Goal: Information Seeking & Learning: Learn about a topic

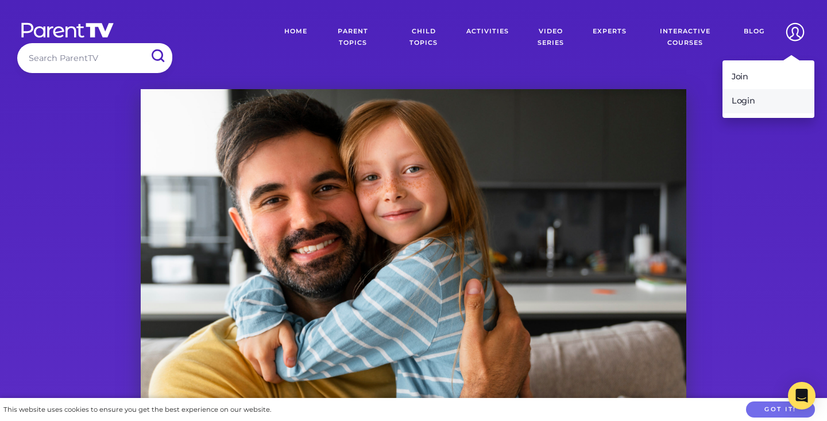
click at [751, 104] on link "Login" at bounding box center [769, 101] width 92 height 24
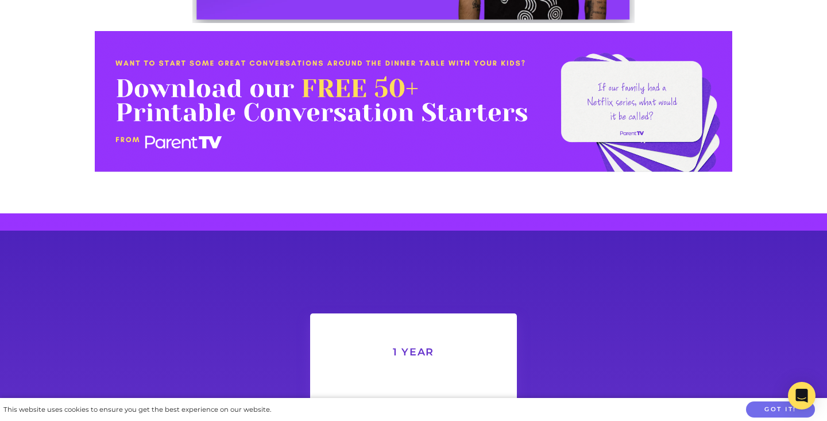
scroll to position [1930, 0]
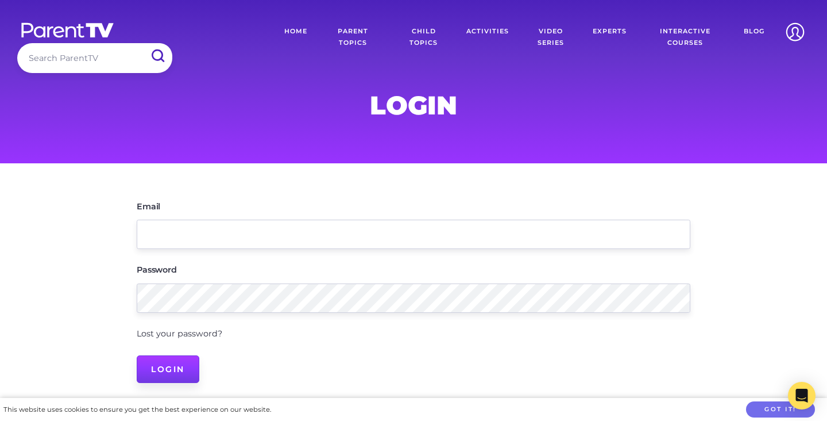
click at [159, 376] on input "Login" at bounding box center [168, 369] width 63 height 28
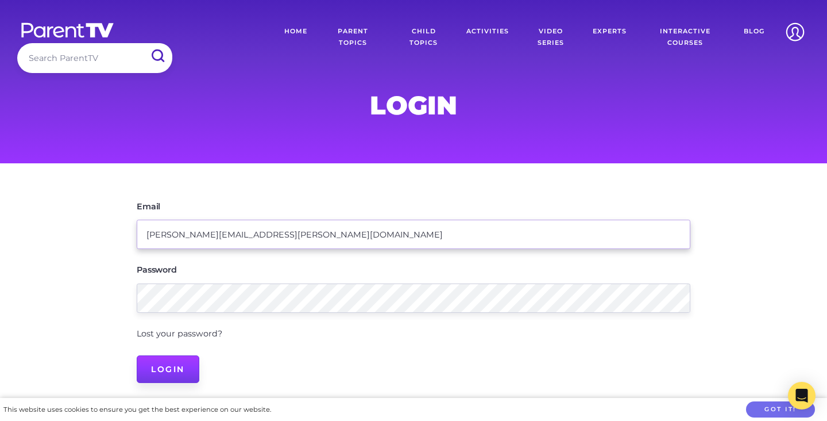
type input "elizabeth.fricker@hotmail.com"
click at [175, 371] on input "Login" at bounding box center [168, 369] width 63 height 28
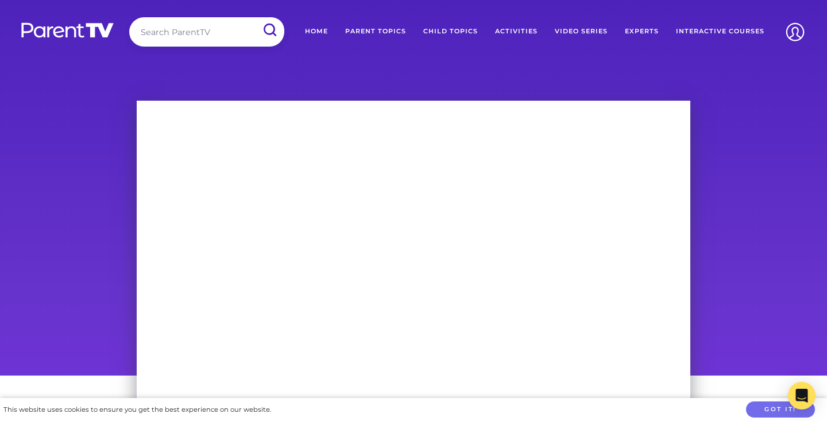
click at [214, 36] on input "search" at bounding box center [206, 31] width 155 height 29
type input "teacher tom"
click at [255, 17] on input "submit" at bounding box center [270, 30] width 30 height 26
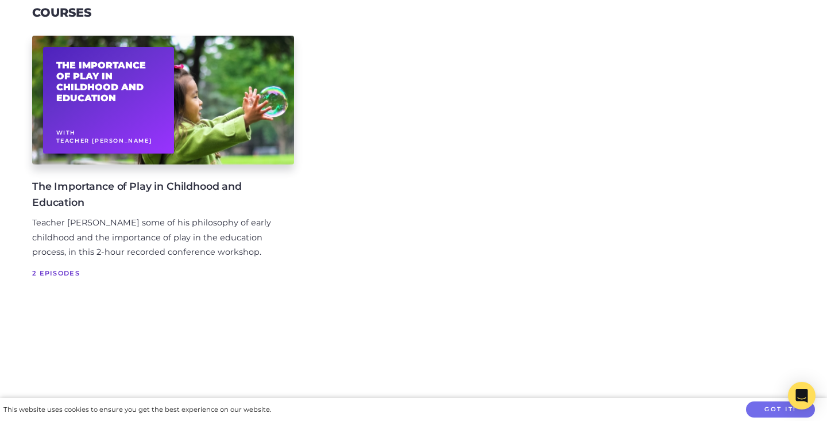
scroll to position [1036, 0]
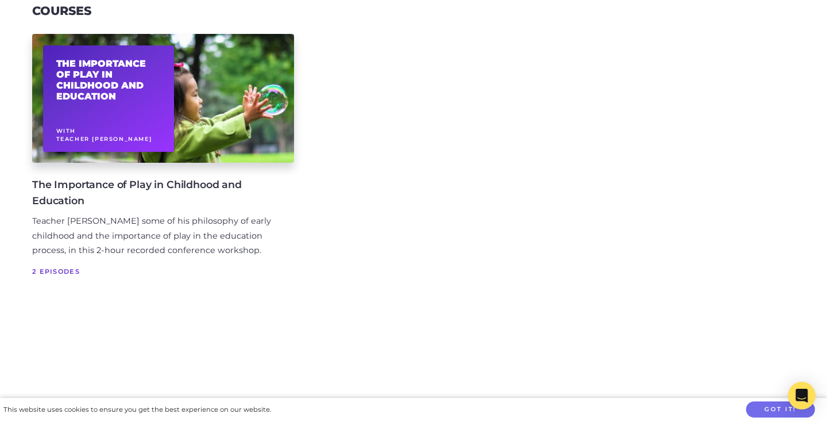
click at [63, 268] on span "2 Episodes" at bounding box center [154, 270] width 244 height 11
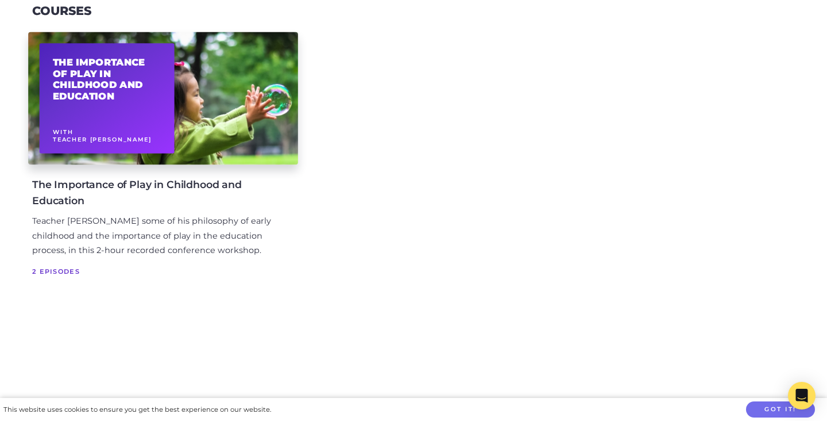
click at [230, 113] on div "The Importance of Play in Childhood and Education With Teacher Tom" at bounding box center [163, 98] width 270 height 133
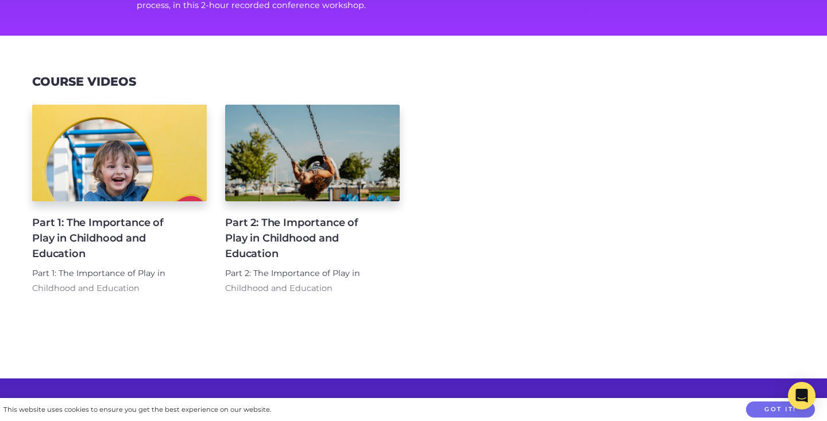
scroll to position [221, 0]
